Goal: Book appointment/travel/reservation

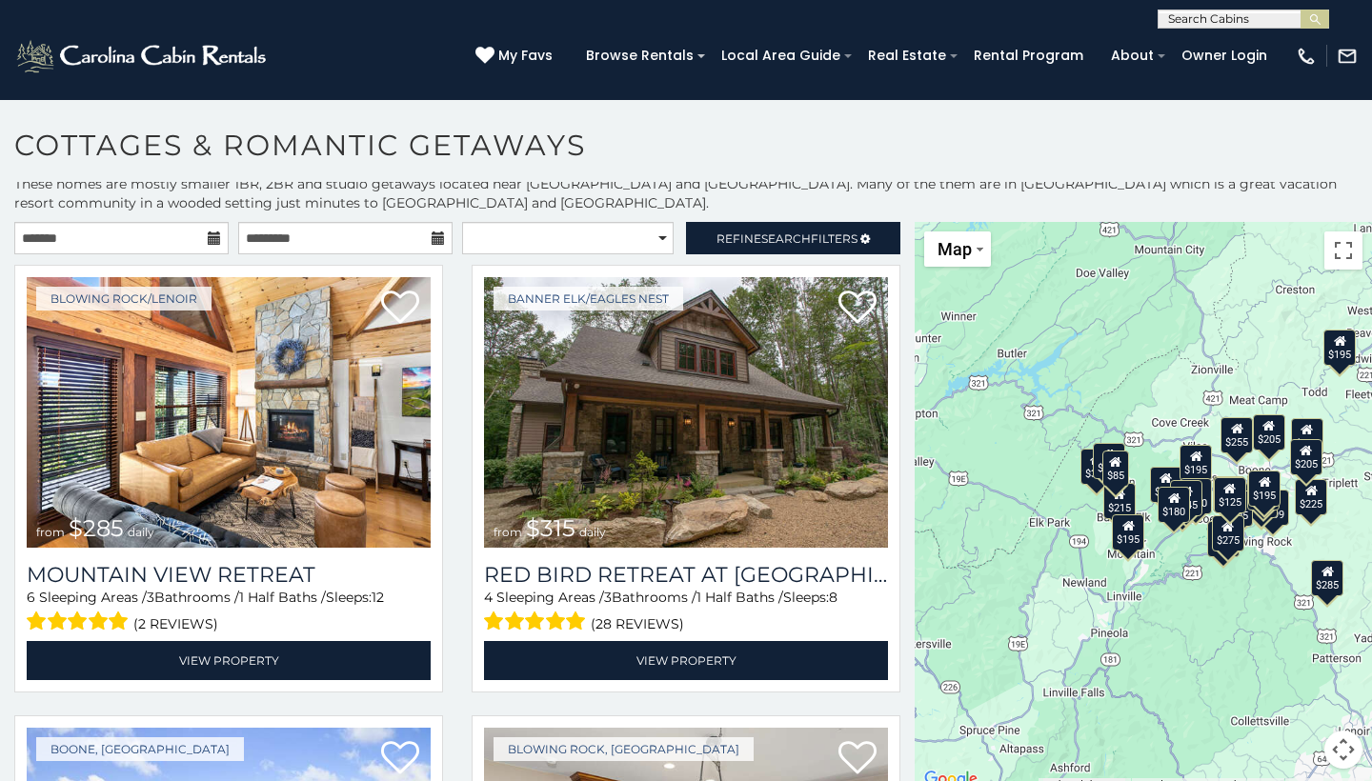
scroll to position [8, 0]
click at [1168, 596] on div "$285 $315 $255 $299 $199 $170 $225 $199 $170 $205 $200 $195 $195 $290 $205 $180…" at bounding box center [1143, 507] width 457 height 570
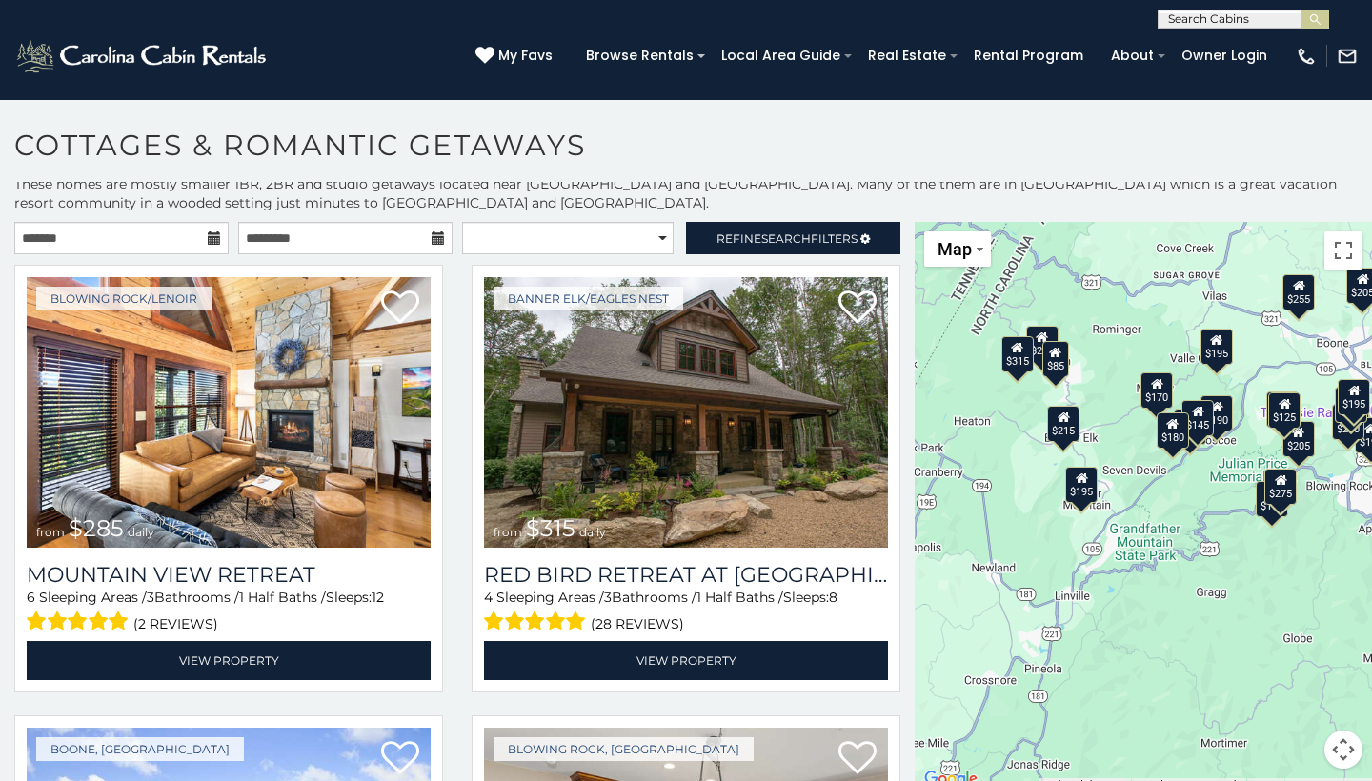
click at [1189, 494] on div "$285 $315 $255 $299 $199 $170 $225 $199 $170 $205 $200 $195 $195 $290 $205 $180…" at bounding box center [1143, 507] width 457 height 570
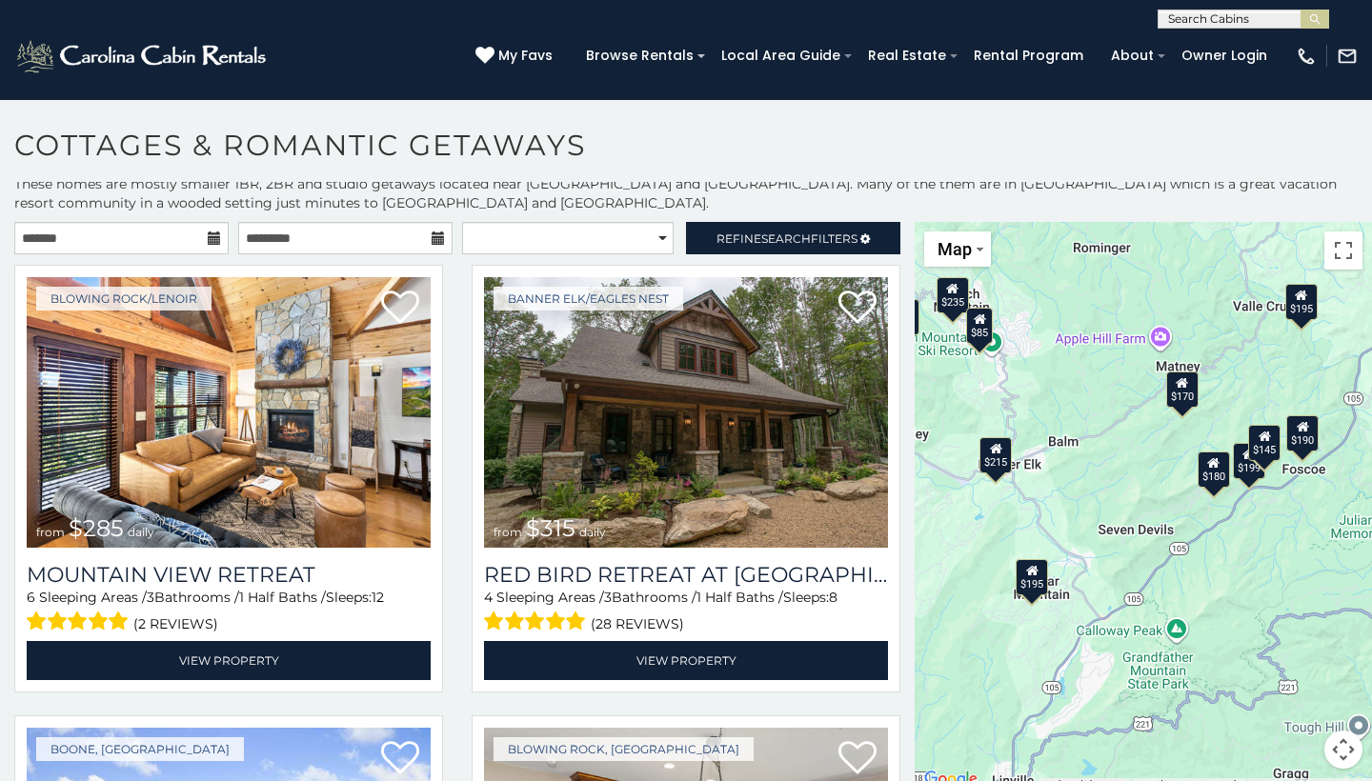
drag, startPoint x: 1229, startPoint y: 486, endPoint x: 1296, endPoint y: 576, distance: 112.4
click at [1296, 576] on div "$285 $315 $255 $299 $199 $170 $225 $199 $170 $205 $200 $195 $195 $290 $205 $180…" at bounding box center [1143, 507] width 457 height 570
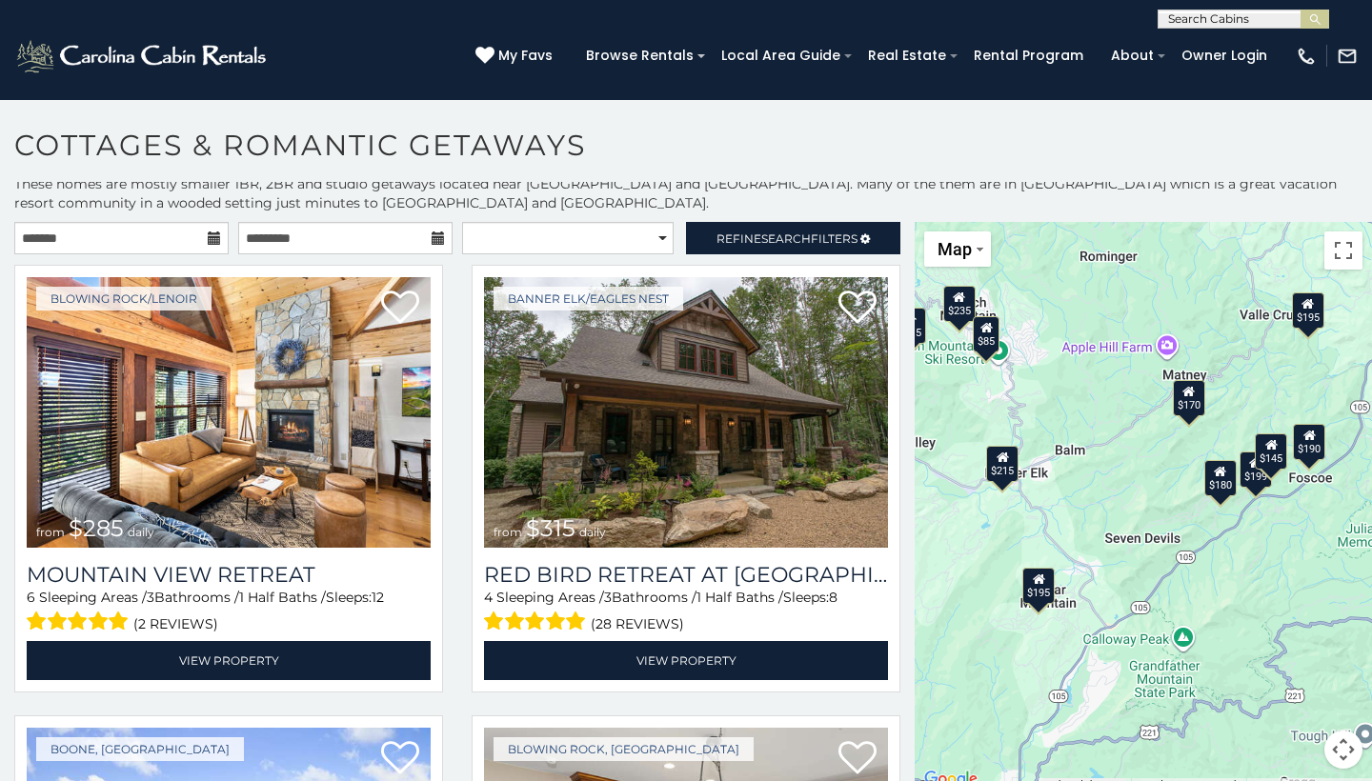
click at [997, 459] on icon at bounding box center [1003, 457] width 12 height 13
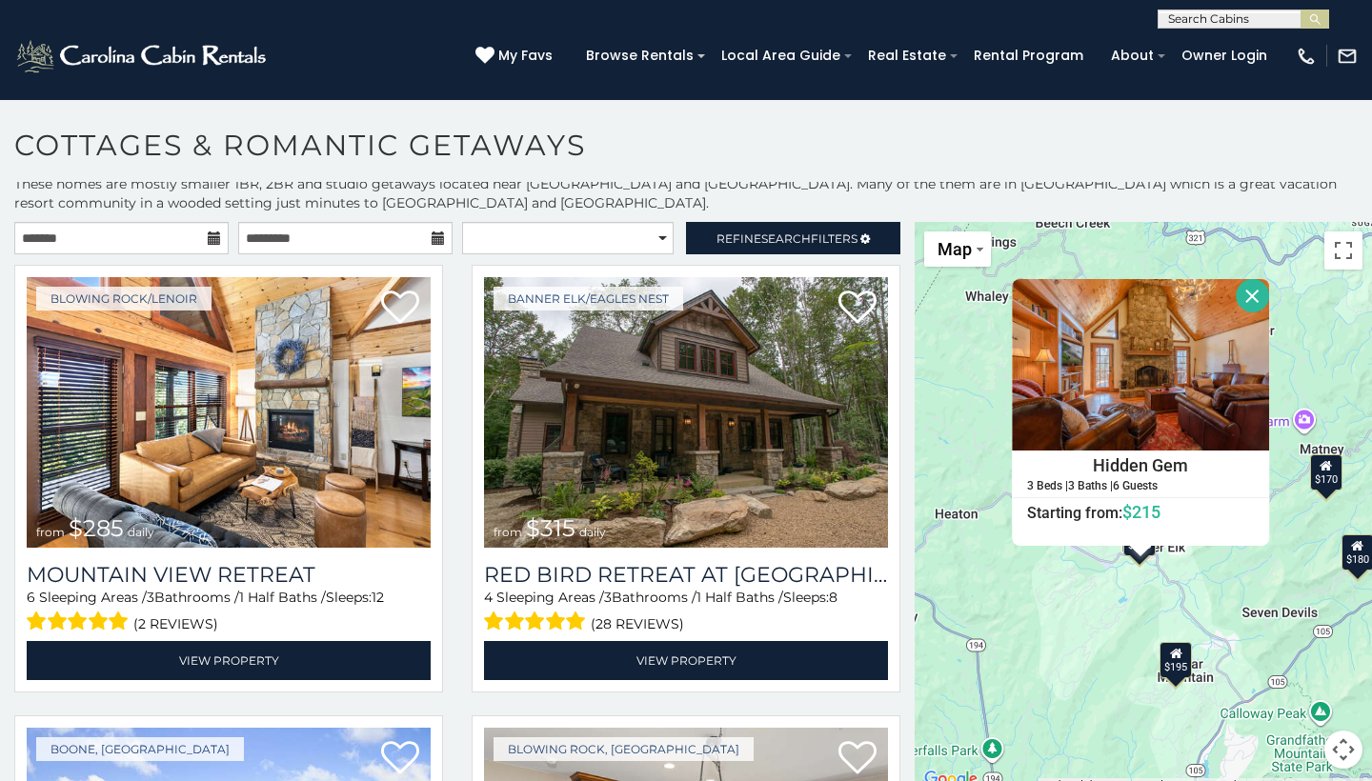
click at [1173, 668] on div "$195" at bounding box center [1175, 660] width 32 height 36
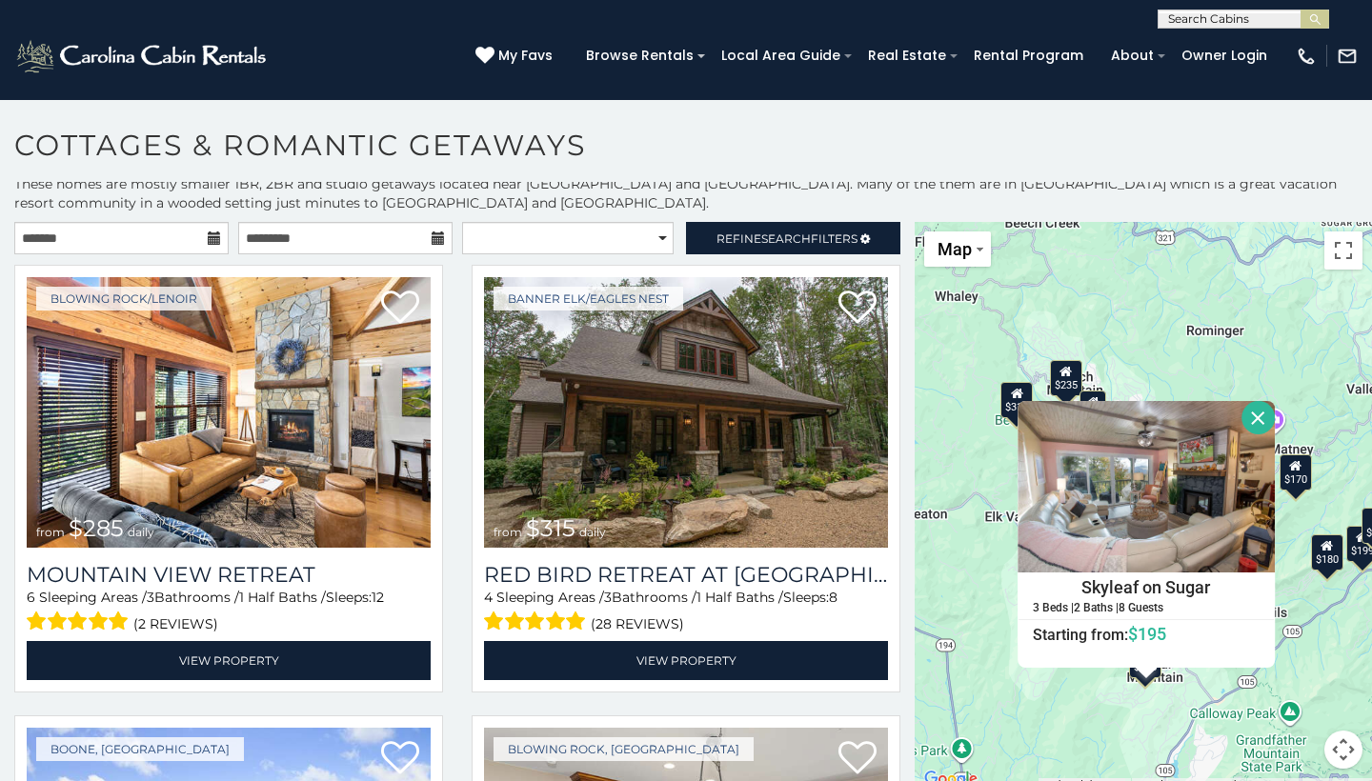
click at [1059, 377] on icon at bounding box center [1065, 371] width 12 height 13
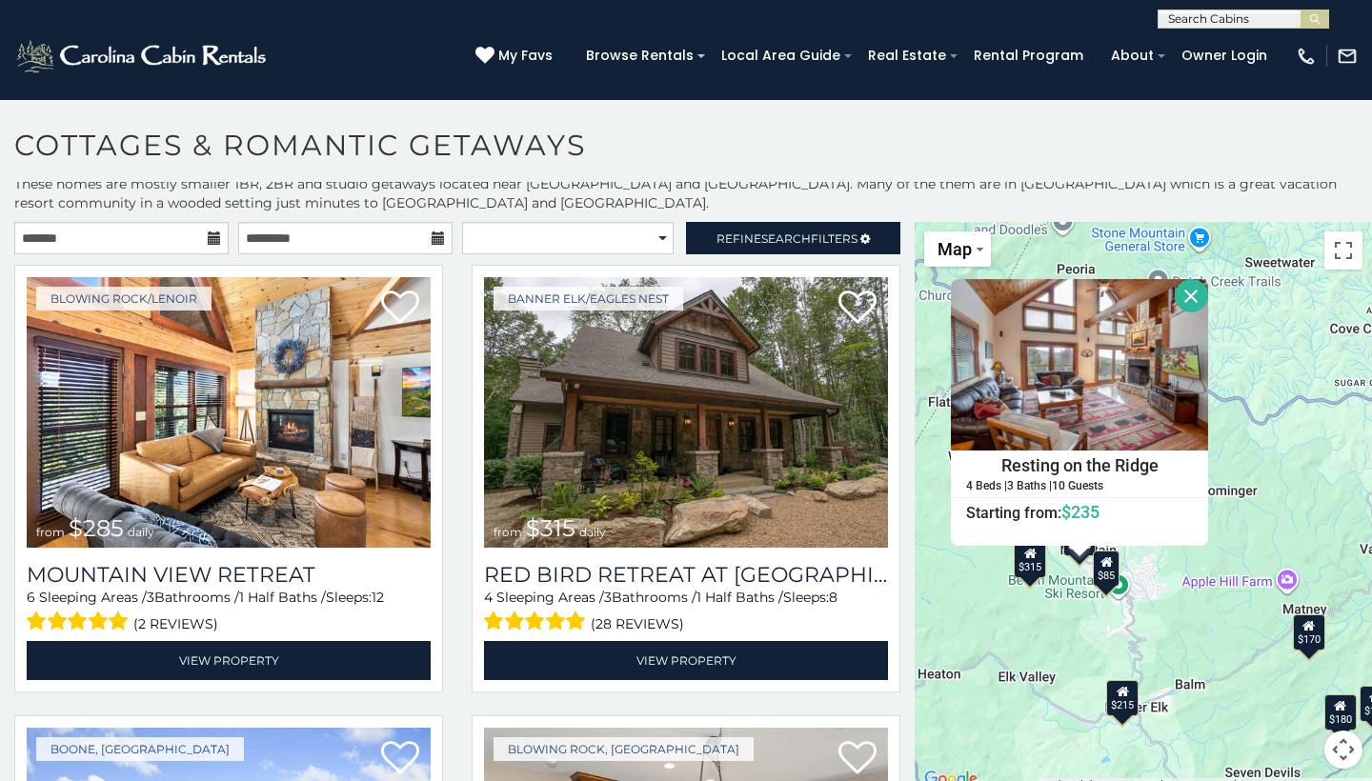
drag, startPoint x: 1180, startPoint y: 574, endPoint x: 1117, endPoint y: 574, distance: 63.8
click at [1117, 574] on div "$285 $315 $255 $299 $199 $170 $225 $199 $170 $205 $200 $195 $195 $290 $205 $180…" at bounding box center [1143, 507] width 457 height 570
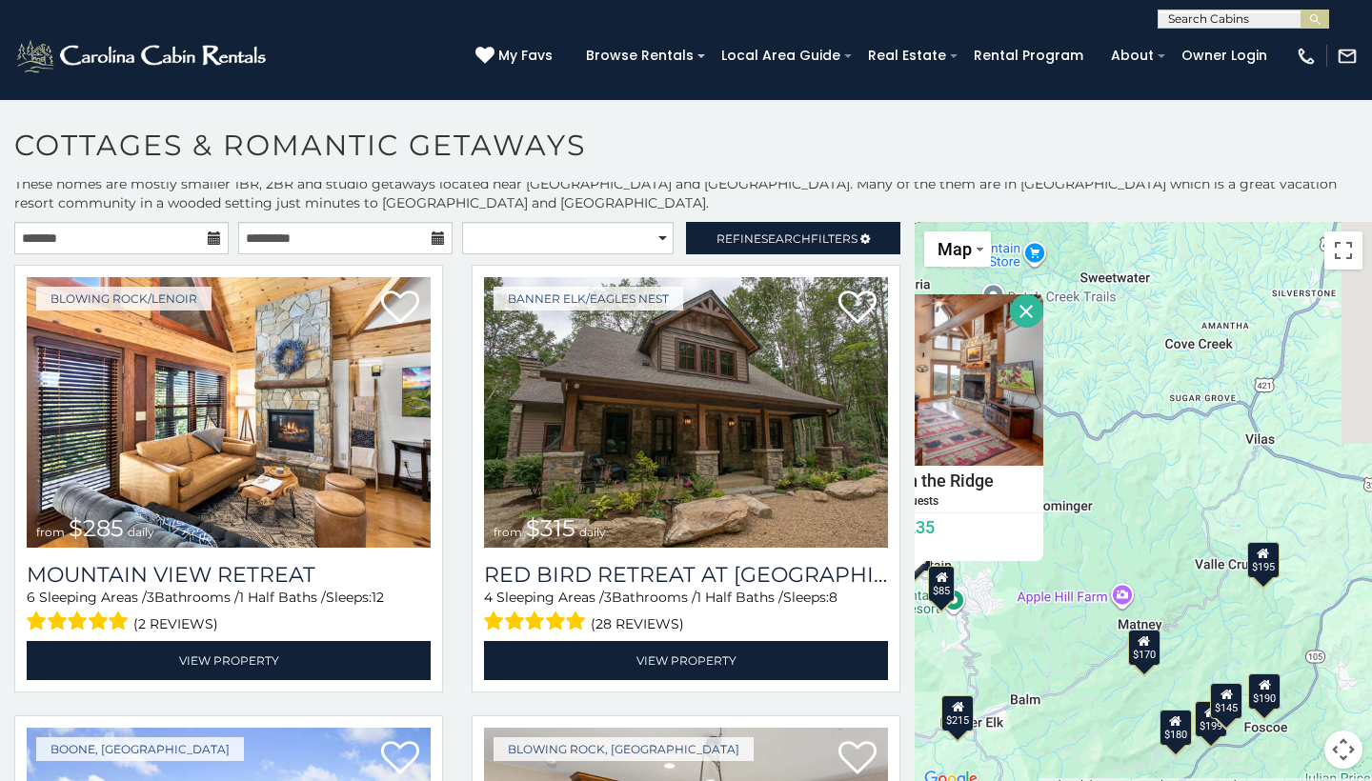
drag, startPoint x: 1298, startPoint y: 574, endPoint x: 1162, endPoint y: 589, distance: 136.1
click at [1162, 589] on div "$285 $315 $255 $299 $199 $170 $225 $199 $170 $205 $200 $195 $195 $290 $205 $180…" at bounding box center [1143, 507] width 457 height 570
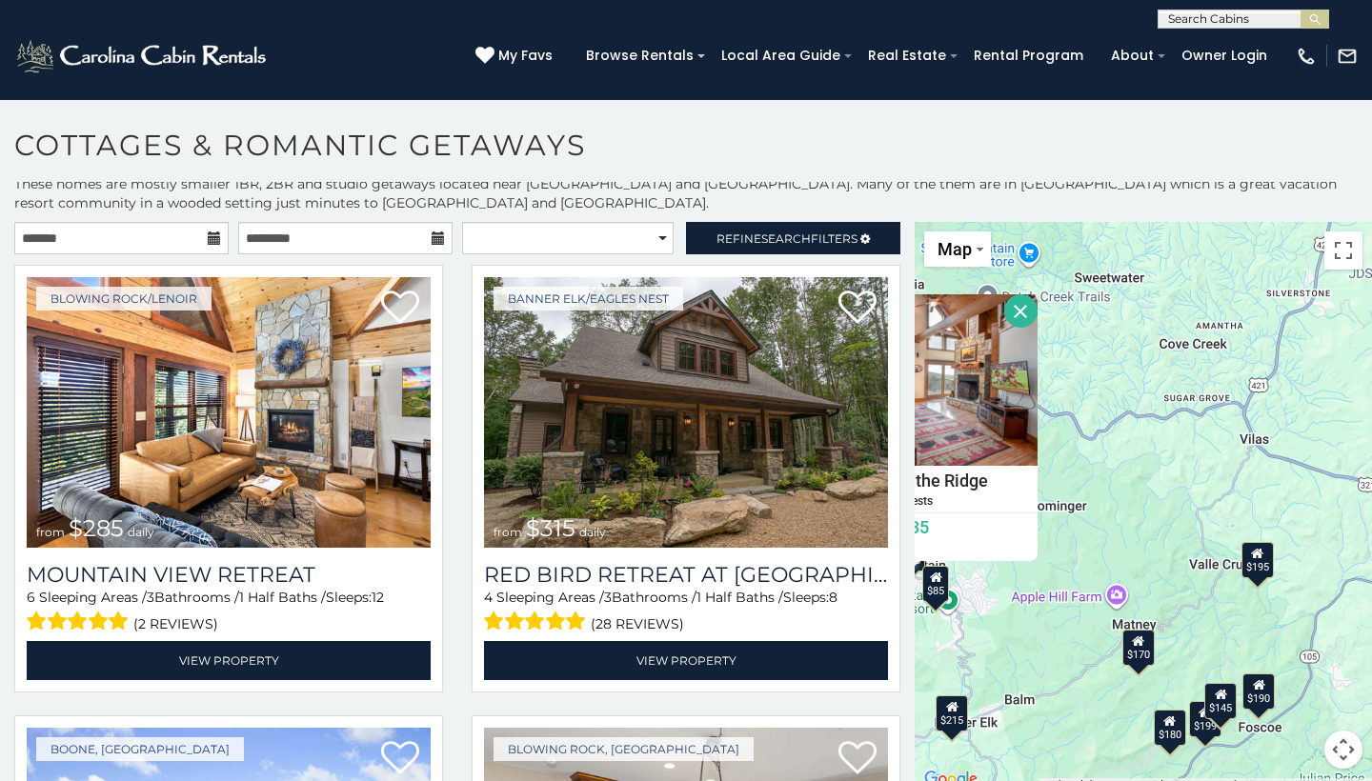
click at [1260, 558] on div "$195" at bounding box center [1257, 560] width 32 height 36
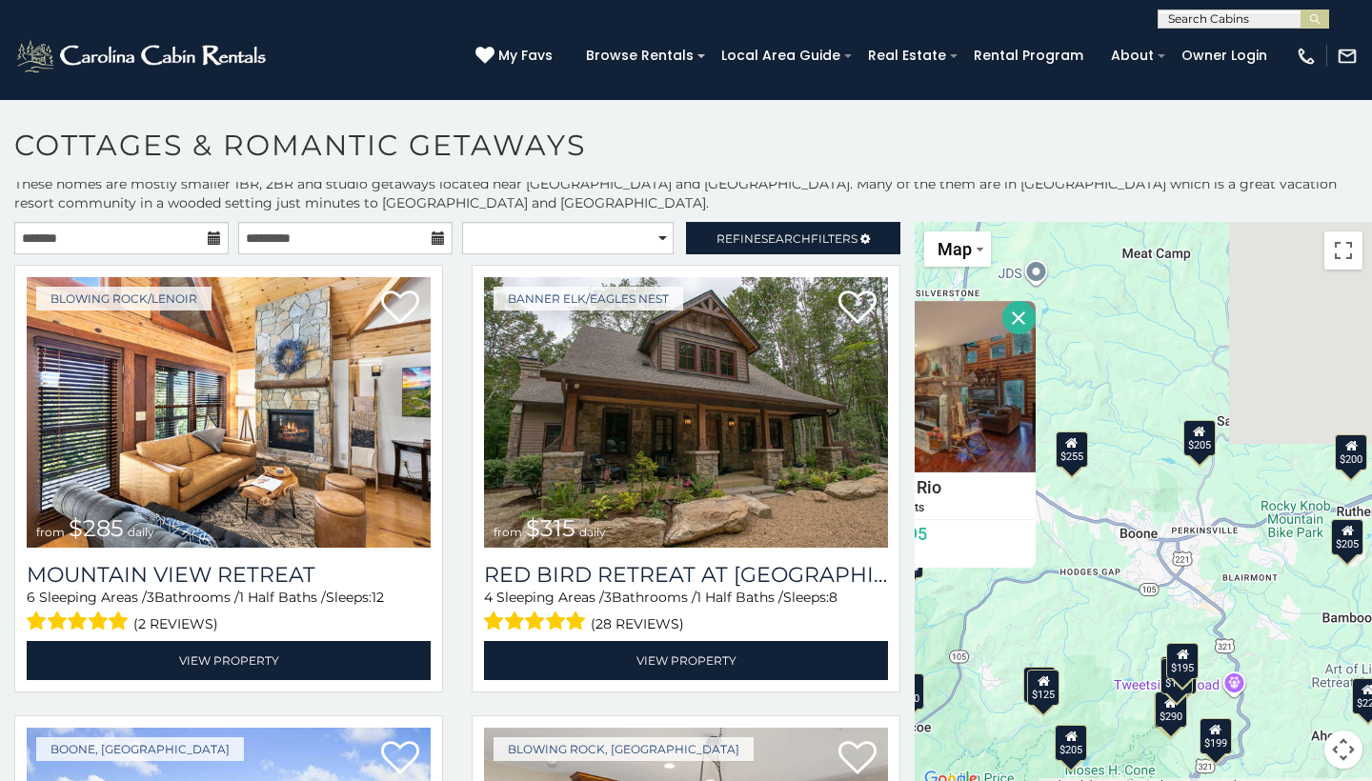
drag, startPoint x: 1241, startPoint y: 616, endPoint x: 977, endPoint y: 616, distance: 264.9
click at [977, 616] on div "$285 $315 $255 $299 $199 $170 $225 $199 $170 $205 $200 $195 $195 $290 $205 $180…" at bounding box center [1143, 507] width 457 height 570
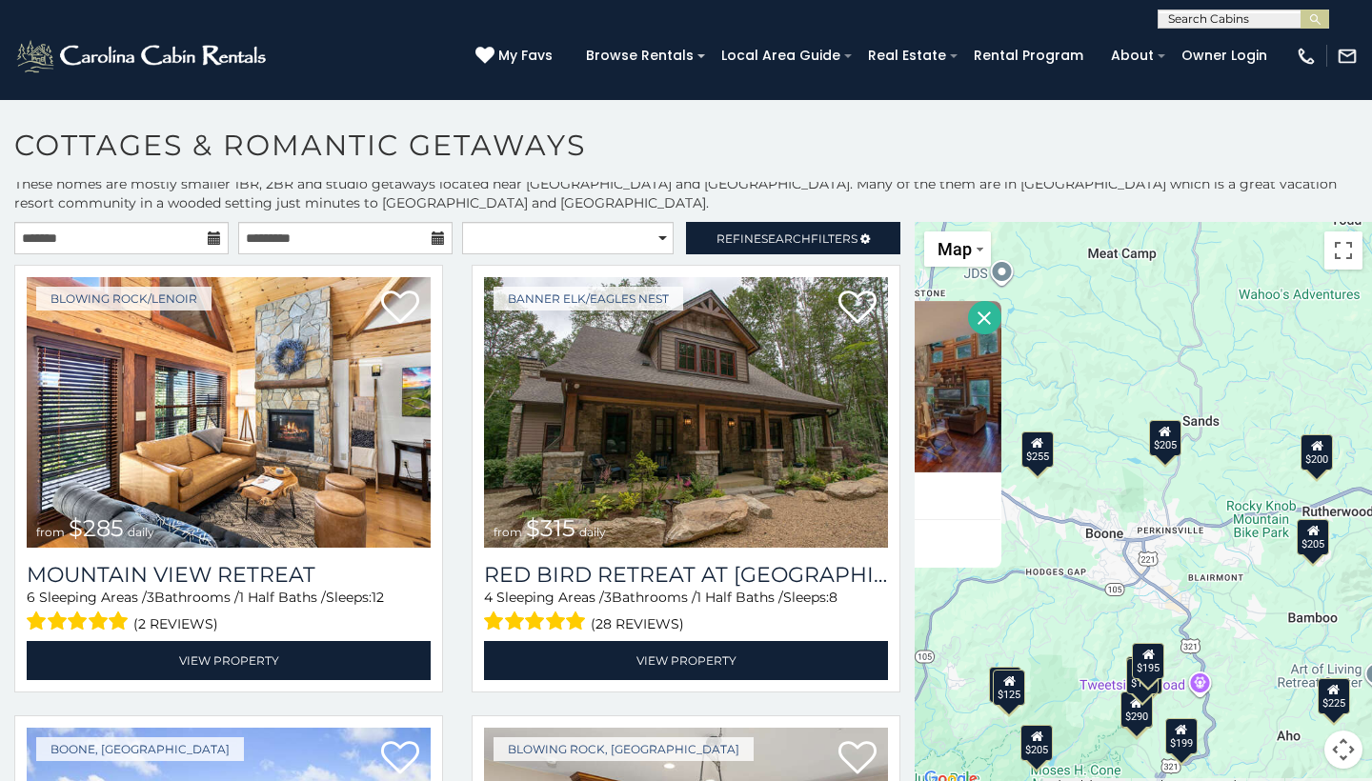
click at [1155, 450] on div "$205" at bounding box center [1165, 438] width 32 height 36
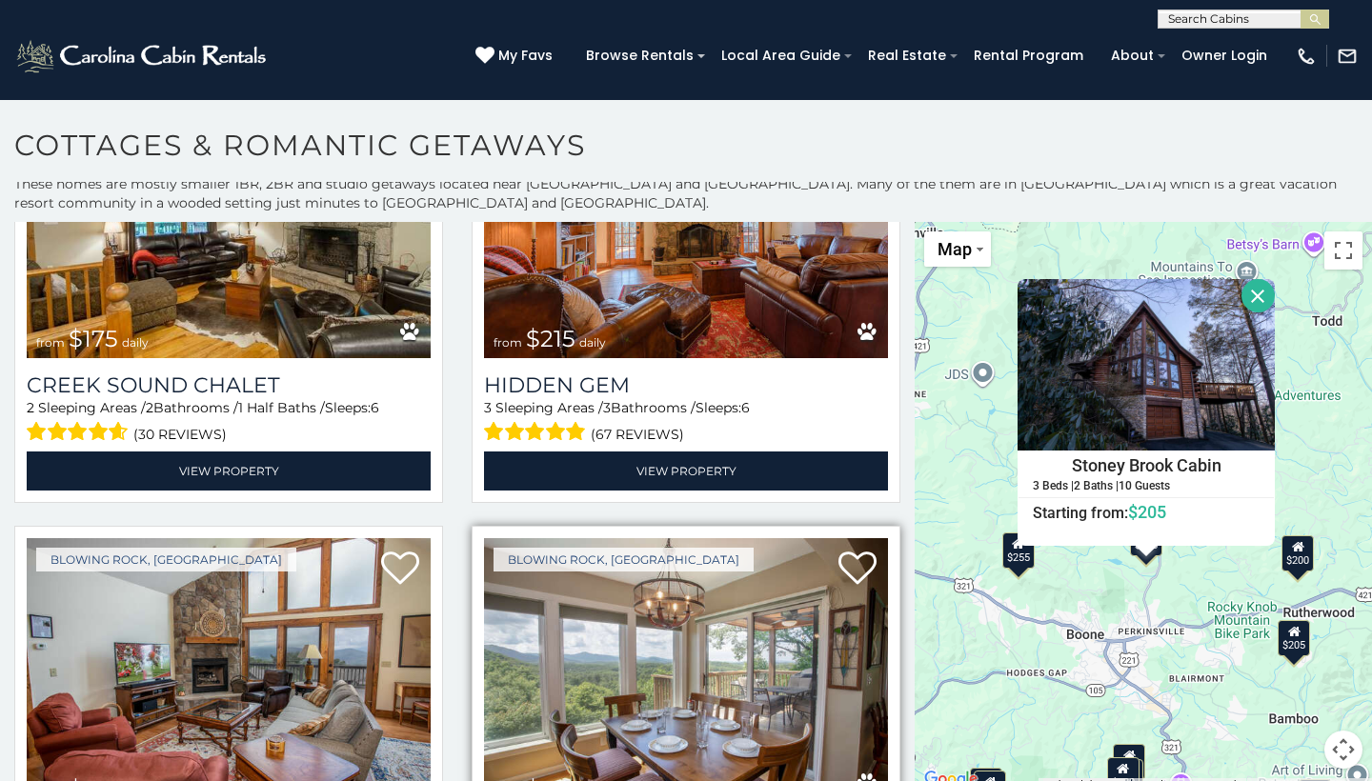
scroll to position [5088, 0]
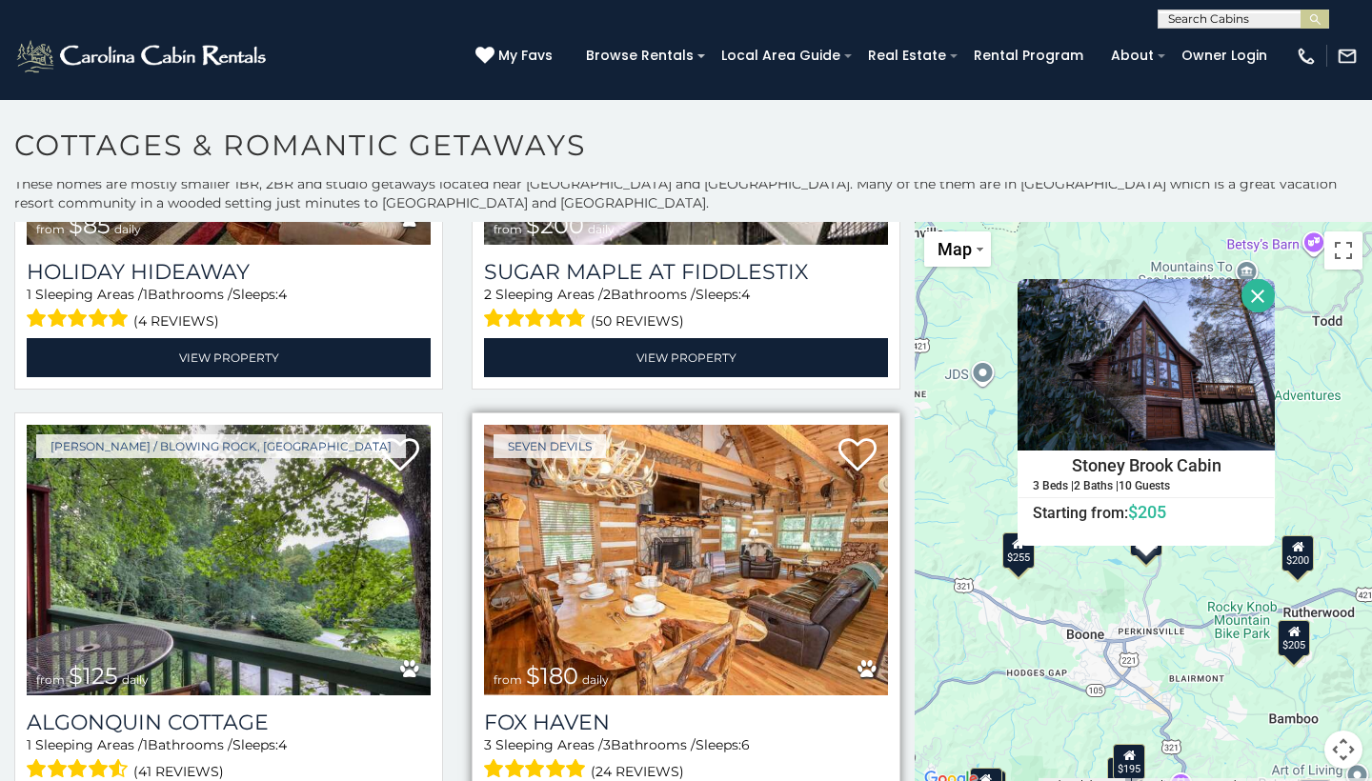
scroll to position [6162, 0]
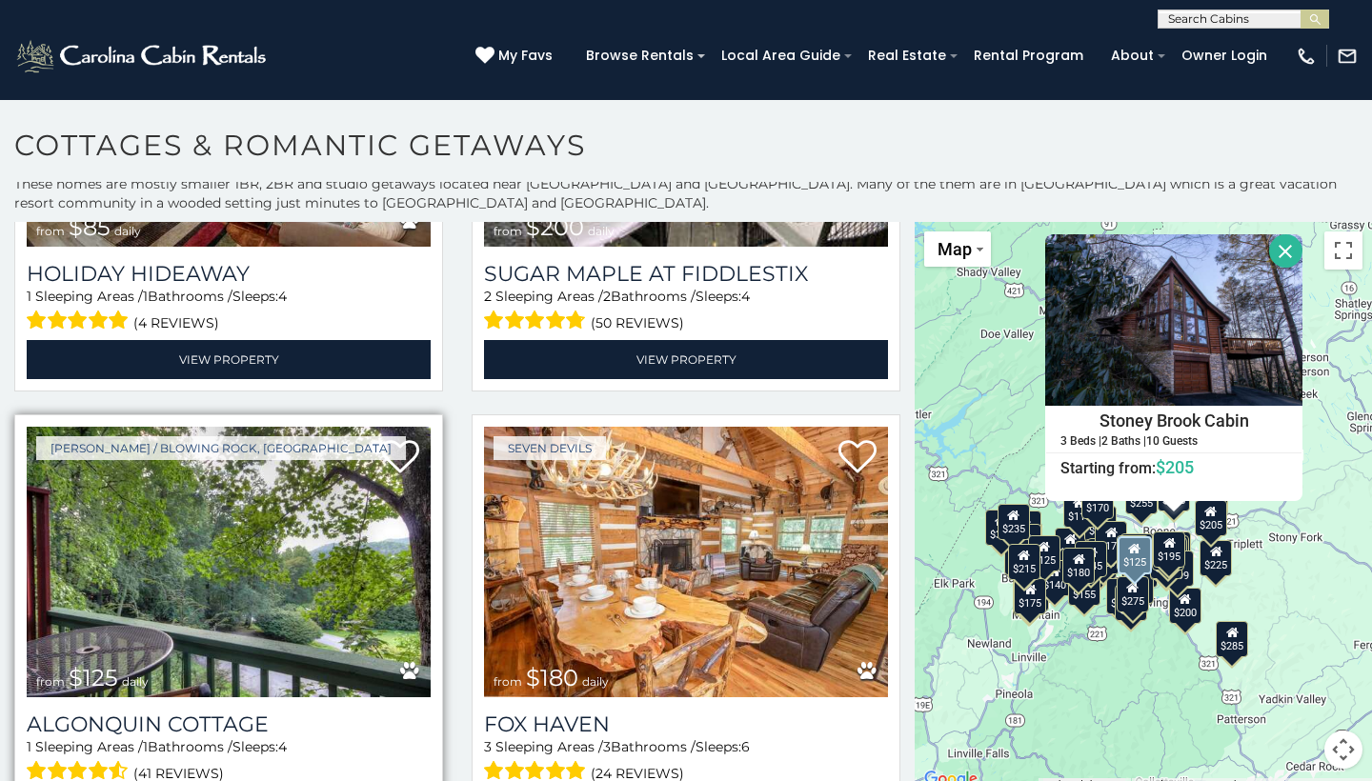
click at [357, 482] on img at bounding box center [229, 562] width 404 height 271
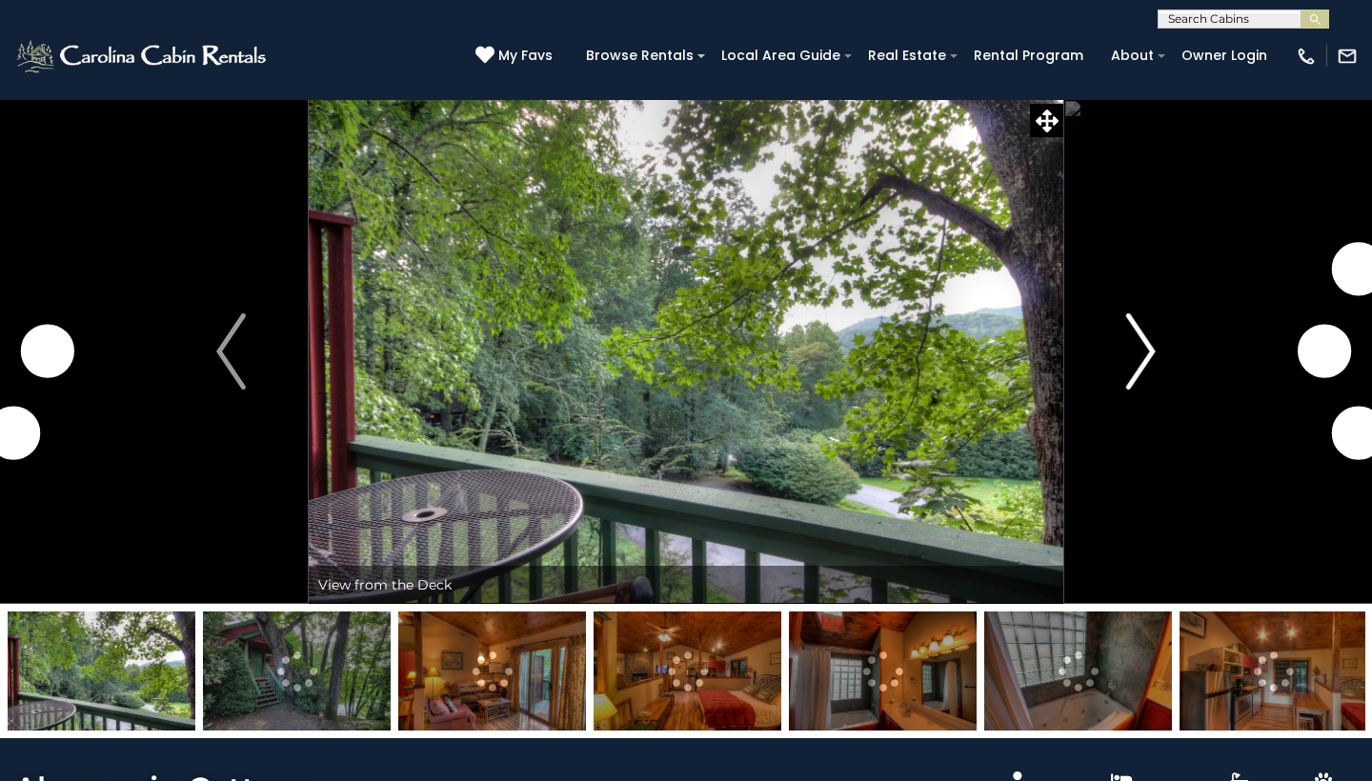
click at [1131, 366] on img "Next" at bounding box center [1140, 351] width 29 height 76
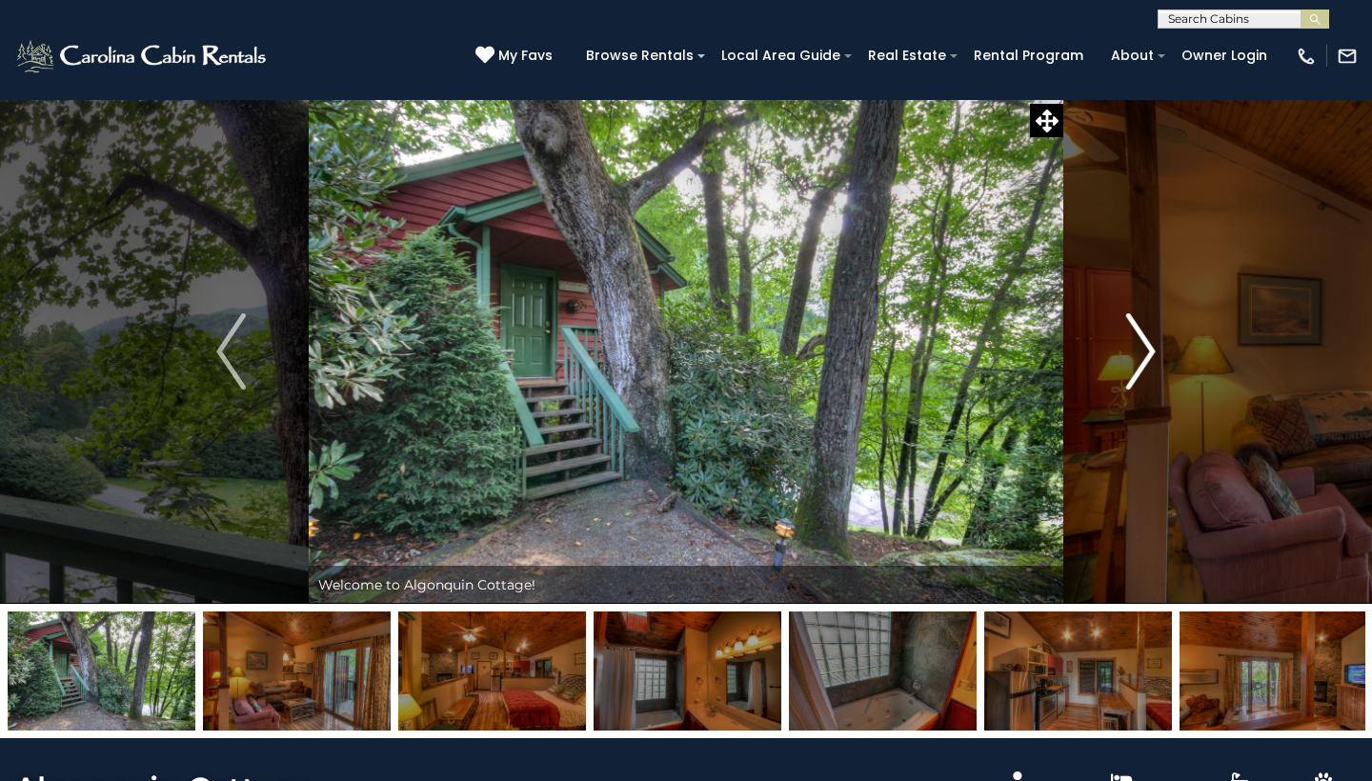
click at [1133, 365] on img "Next" at bounding box center [1140, 351] width 29 height 76
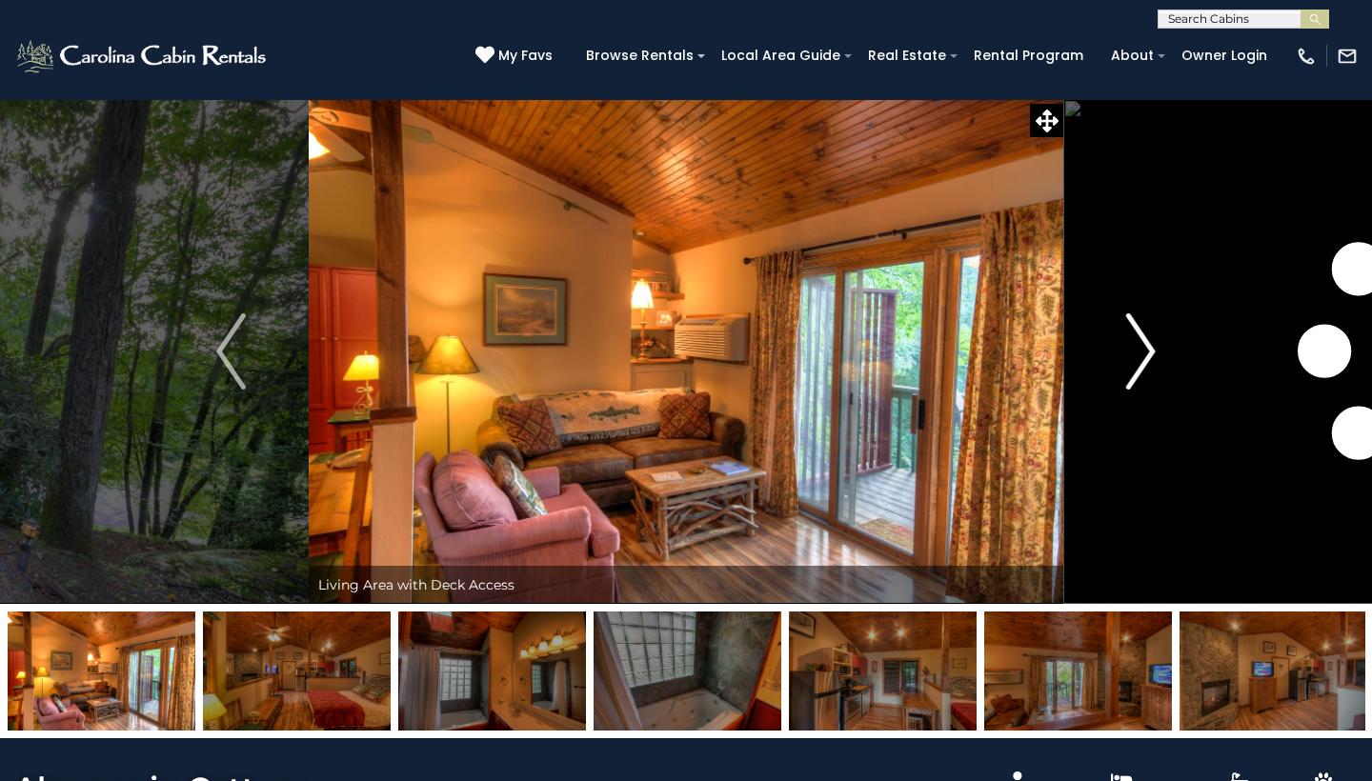
click at [1133, 365] on img "Next" at bounding box center [1140, 351] width 29 height 76
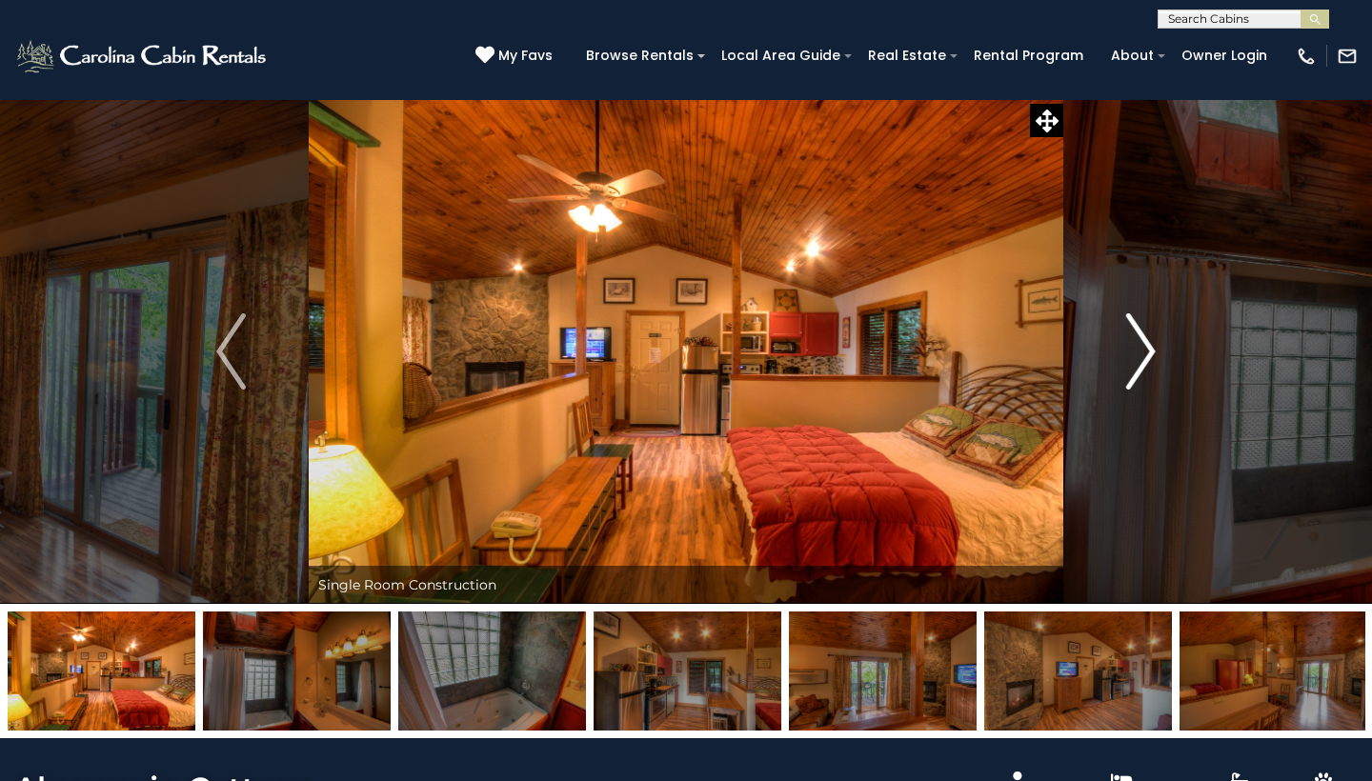
click at [1133, 365] on img "Next" at bounding box center [1140, 351] width 29 height 76
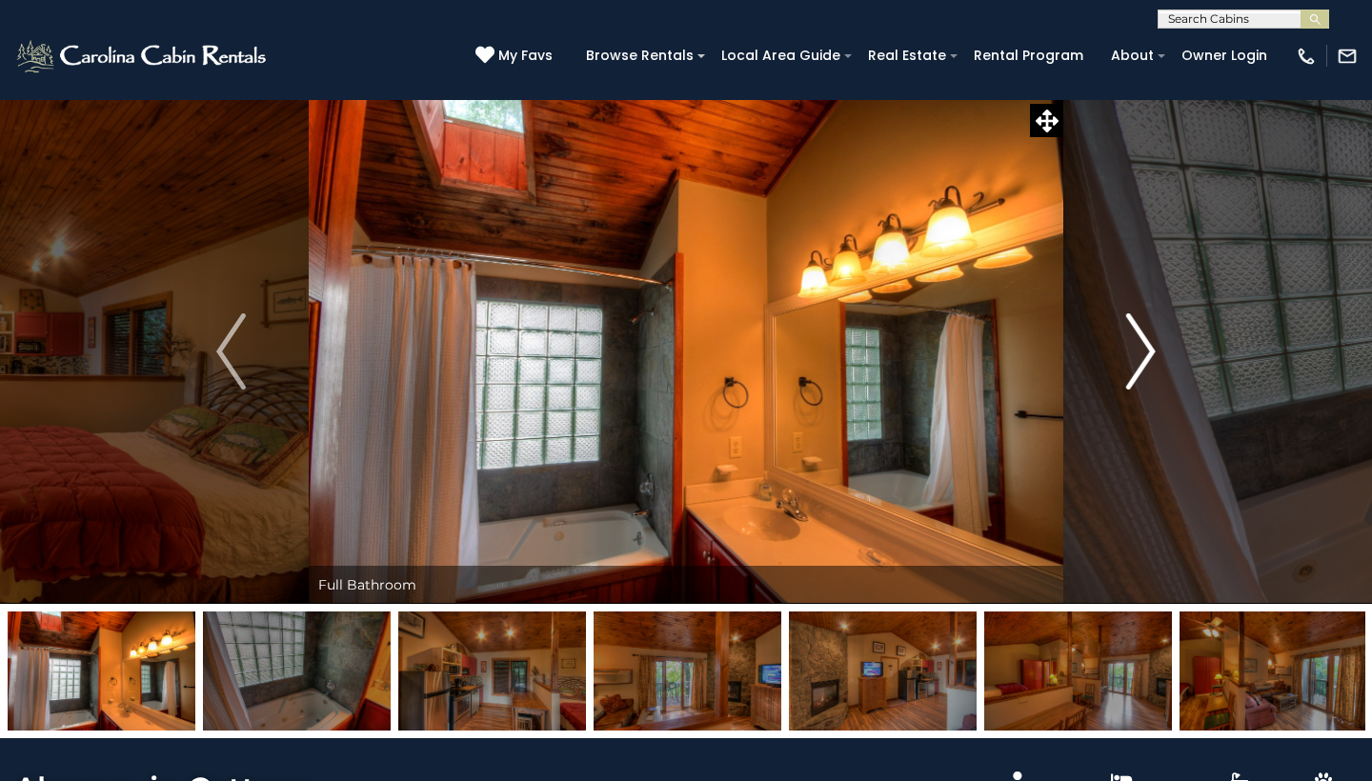
click at [1133, 365] on img "Next" at bounding box center [1140, 351] width 29 height 76
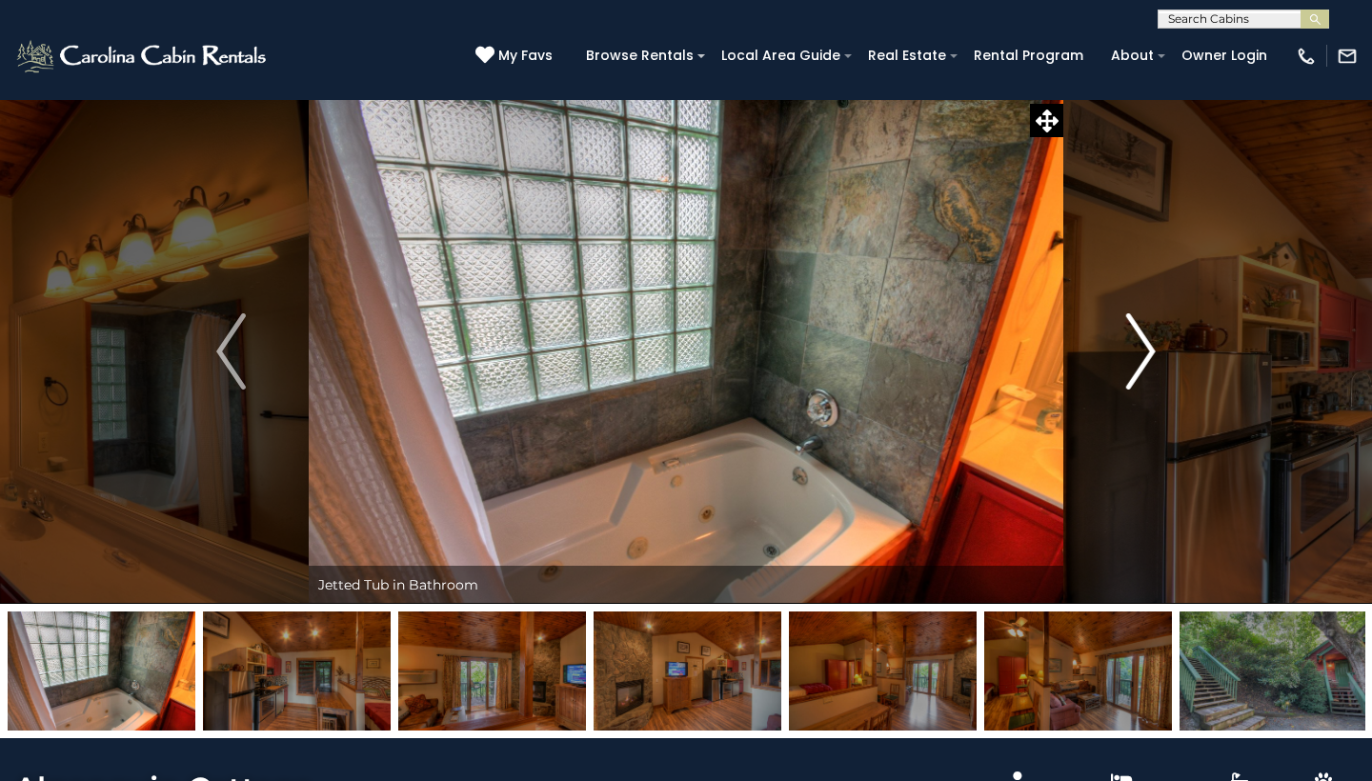
click at [1133, 365] on img "Next" at bounding box center [1140, 351] width 29 height 76
